Goal: Navigation & Orientation: Understand site structure

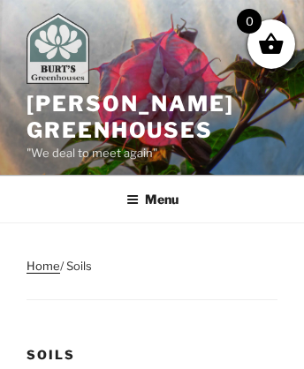
click at [64, 51] on img at bounding box center [58, 48] width 63 height 71
